Goal: Navigation & Orientation: Find specific page/section

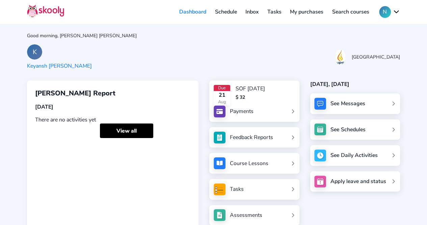
click at [250, 11] on link "Inbox" at bounding box center [252, 11] width 22 height 11
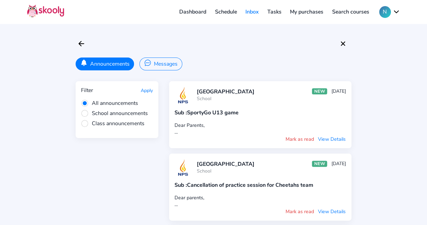
click at [166, 64] on button "Messages" at bounding box center [161, 63] width 43 height 13
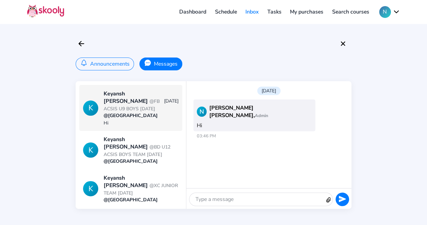
click at [136, 102] on span "@FB ACSIS U9 BOYS [DATE]" at bounding box center [132, 105] width 56 height 14
click at [226, 11] on link "Schedule" at bounding box center [226, 11] width 31 height 11
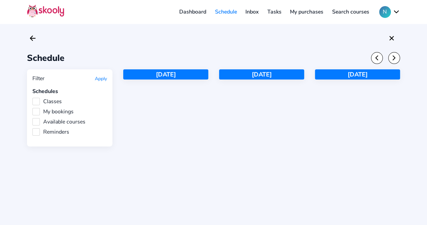
click at [197, 13] on link "Dashboard" at bounding box center [193, 11] width 36 height 11
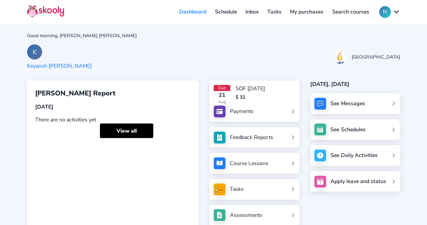
click at [252, 10] on link "Inbox" at bounding box center [252, 11] width 22 height 11
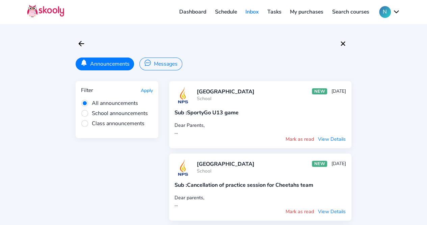
click at [109, 59] on button "Announcements" at bounding box center [105, 63] width 58 height 13
